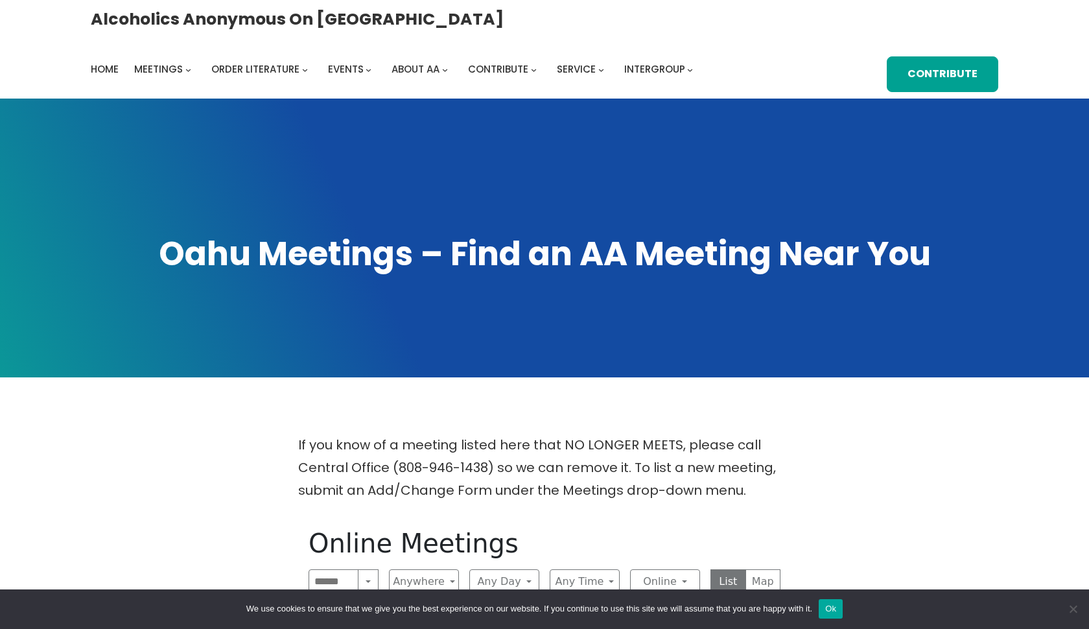
scroll to position [292, 0]
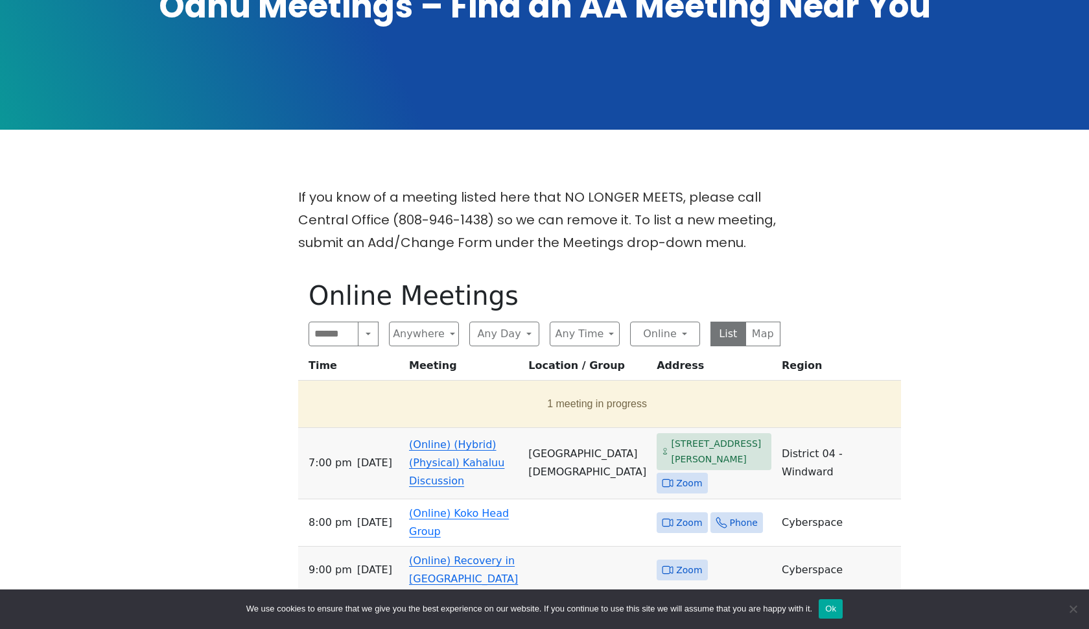
scroll to position [251, 0]
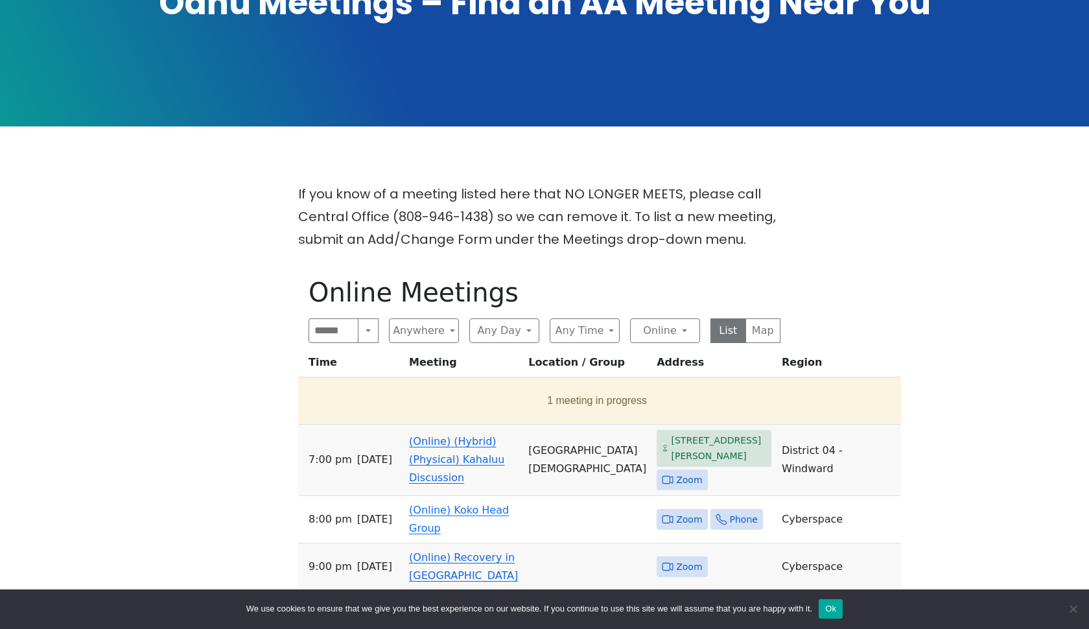
click at [676, 483] on span "Zoom" at bounding box center [689, 480] width 26 height 16
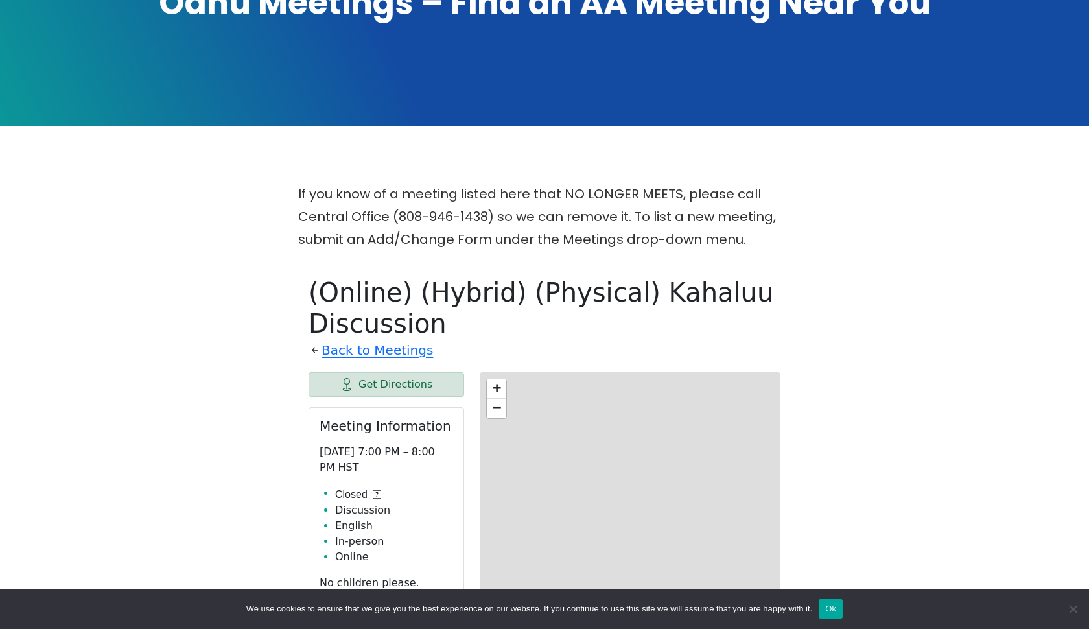
scroll to position [517, 0]
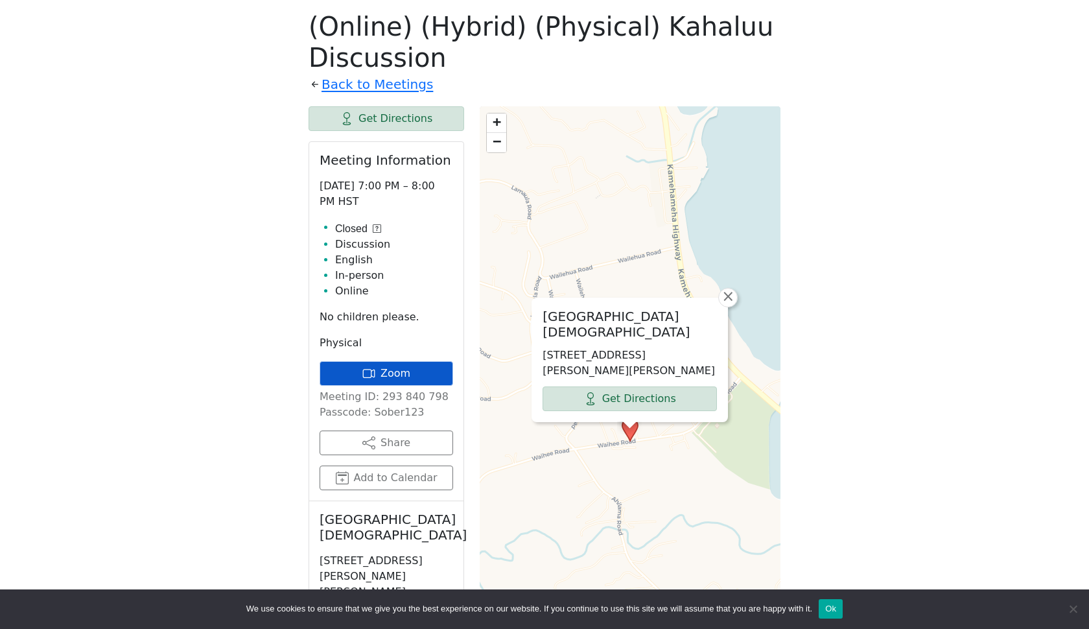
click at [432, 375] on link "Zoom" at bounding box center [387, 373] width 134 height 25
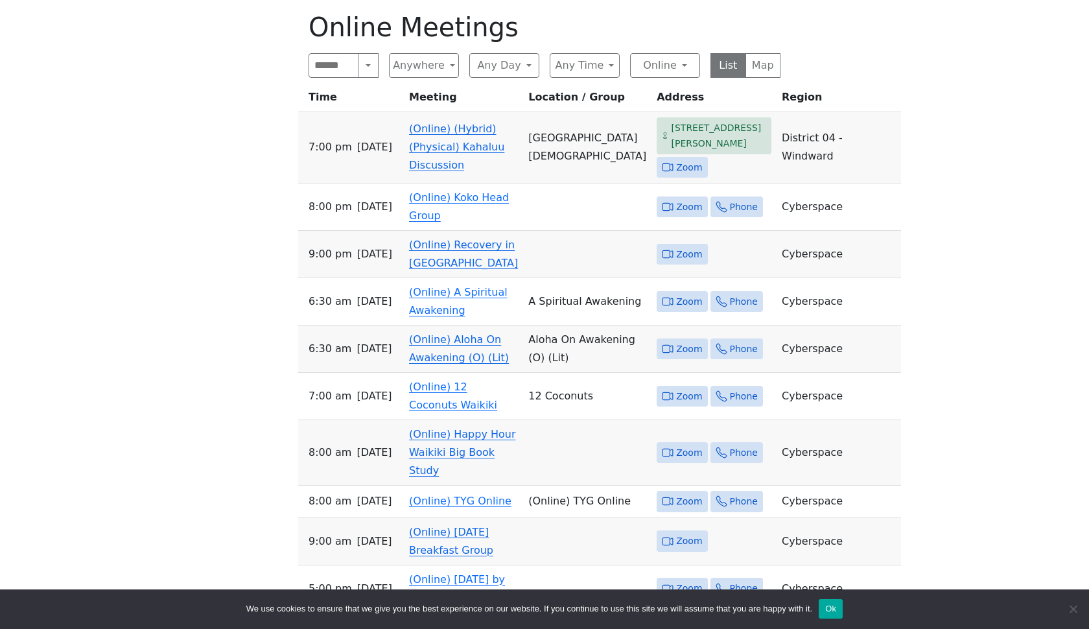
scroll to position [515, 0]
click at [343, 65] on input "Search" at bounding box center [333, 66] width 50 height 25
click at [366, 63] on button "Search" at bounding box center [368, 66] width 21 height 25
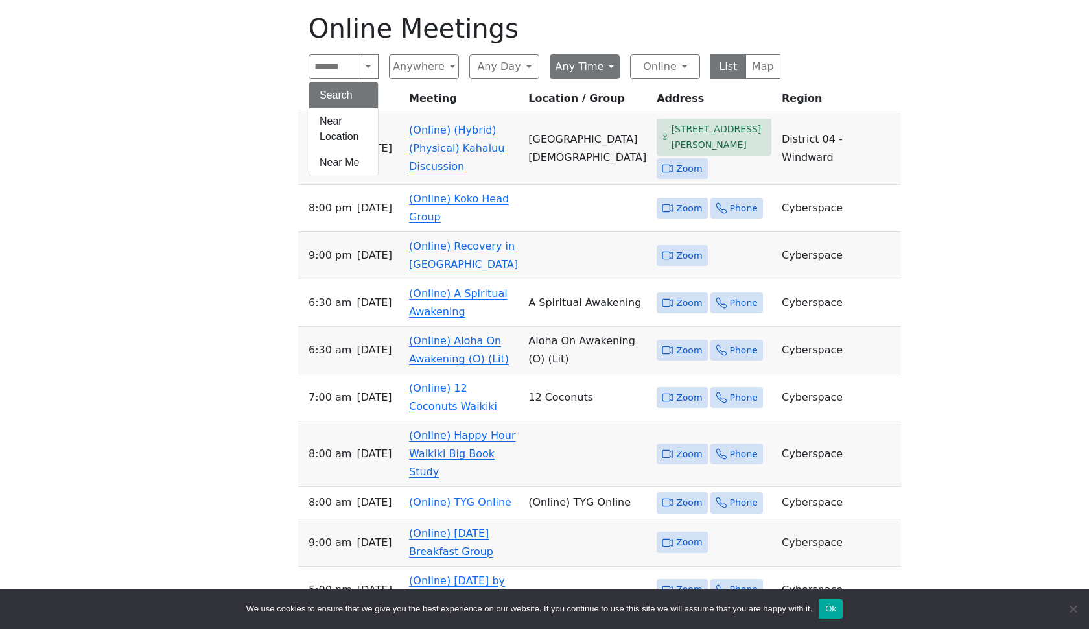
click at [607, 62] on button "Any Time" at bounding box center [585, 66] width 70 height 25
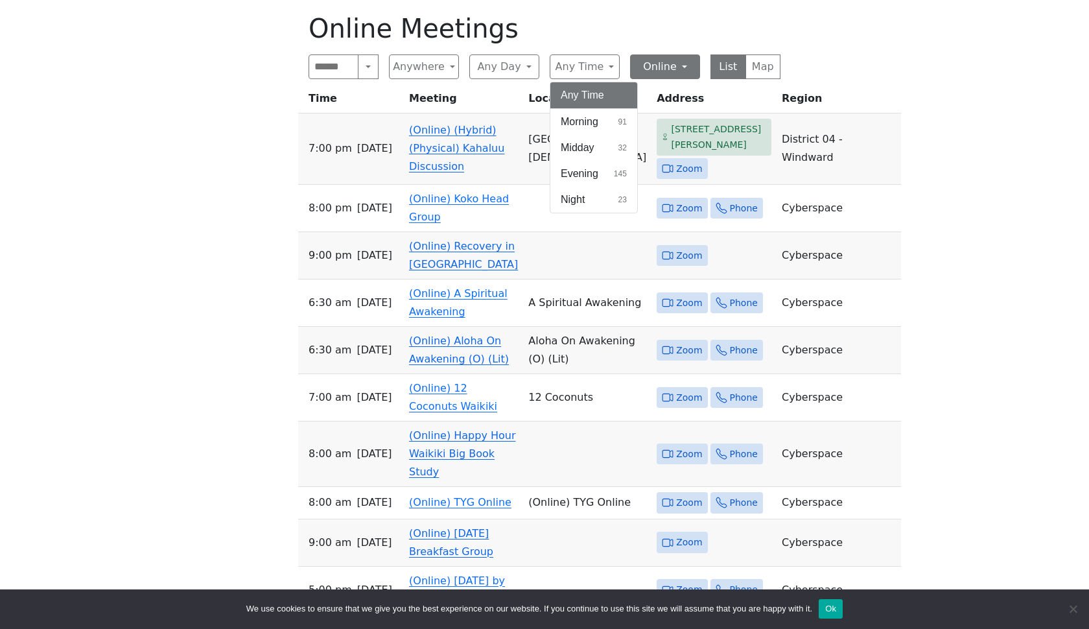
click at [679, 62] on button "Online" at bounding box center [665, 66] width 70 height 25
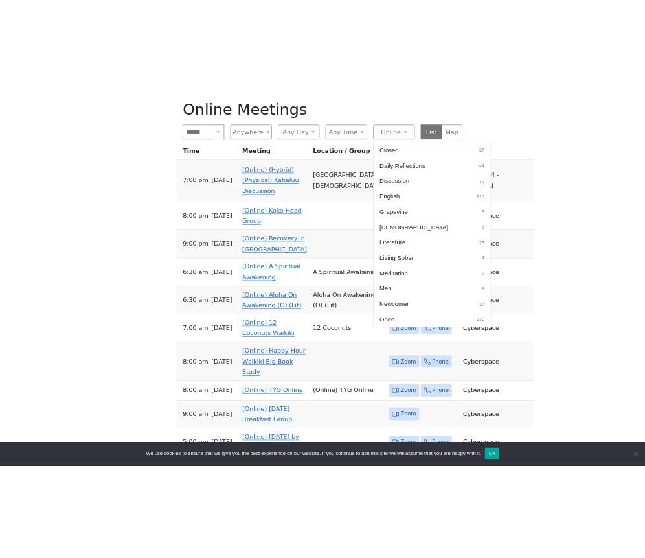
scroll to position [234, 0]
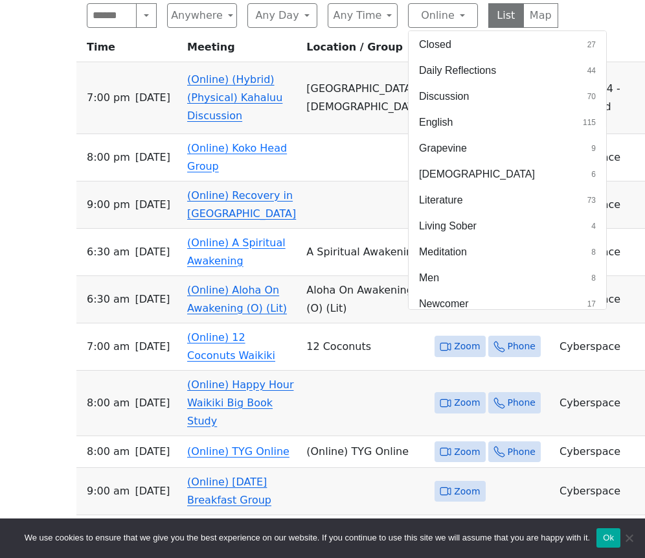
click at [624, 282] on div "Alcoholics Anonymous on Oahu Home Meetings Physical Meetings Online Meetings Pr…" at bounding box center [322, 472] width 645 height 1974
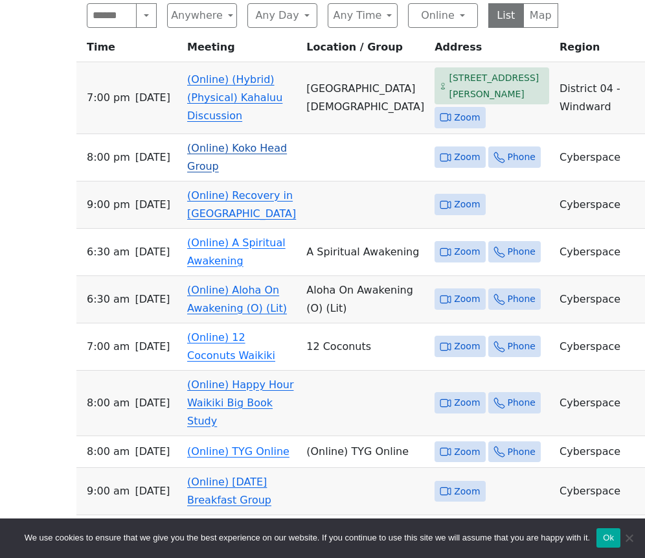
click at [555, 157] on td "Cyberspace" at bounding box center [617, 157] width 124 height 47
